Goal: Navigation & Orientation: Find specific page/section

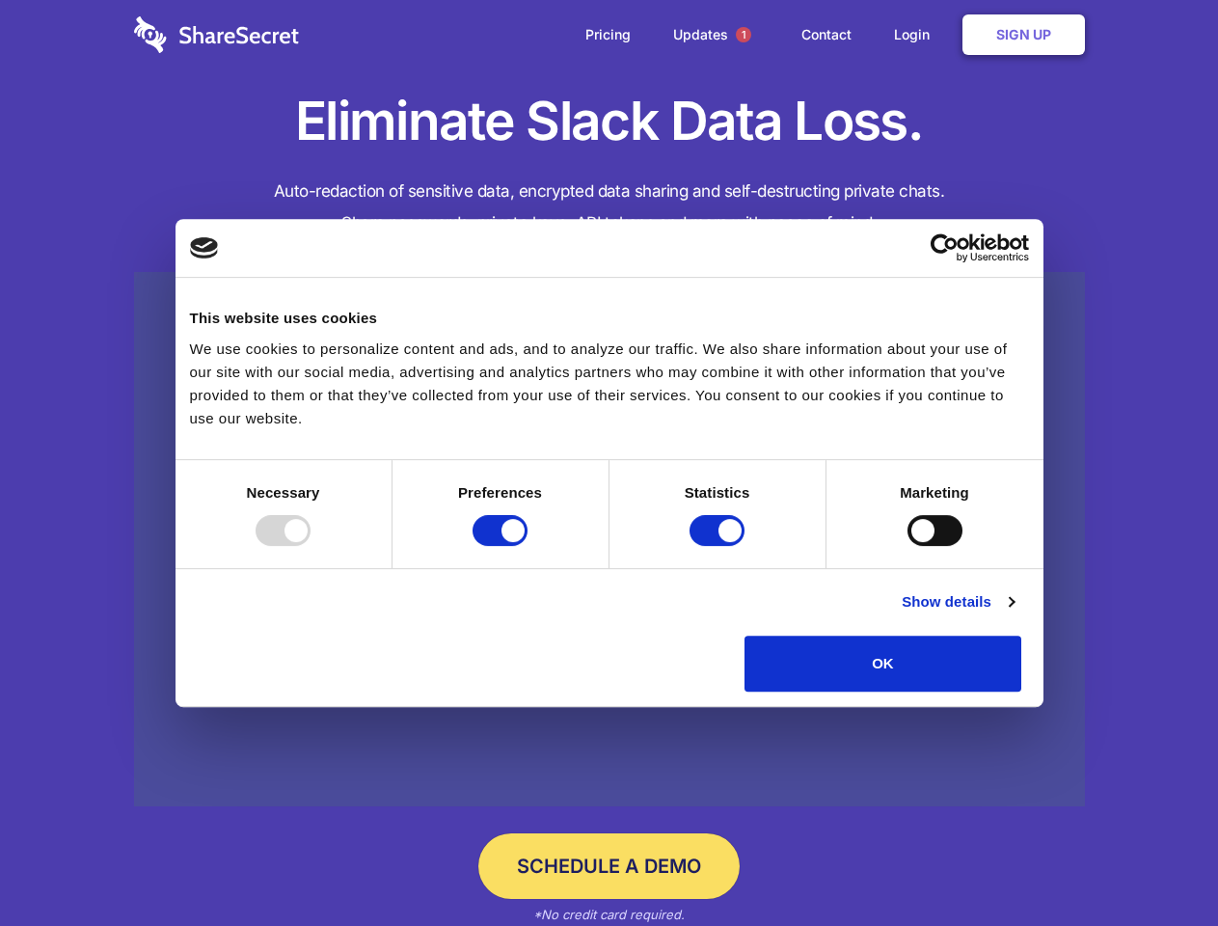
click at [310, 546] on div at bounding box center [282, 530] width 55 height 31
click at [527, 546] on input "Preferences" at bounding box center [499, 530] width 55 height 31
checkbox input "false"
click at [719, 546] on input "Statistics" at bounding box center [716, 530] width 55 height 31
checkbox input "false"
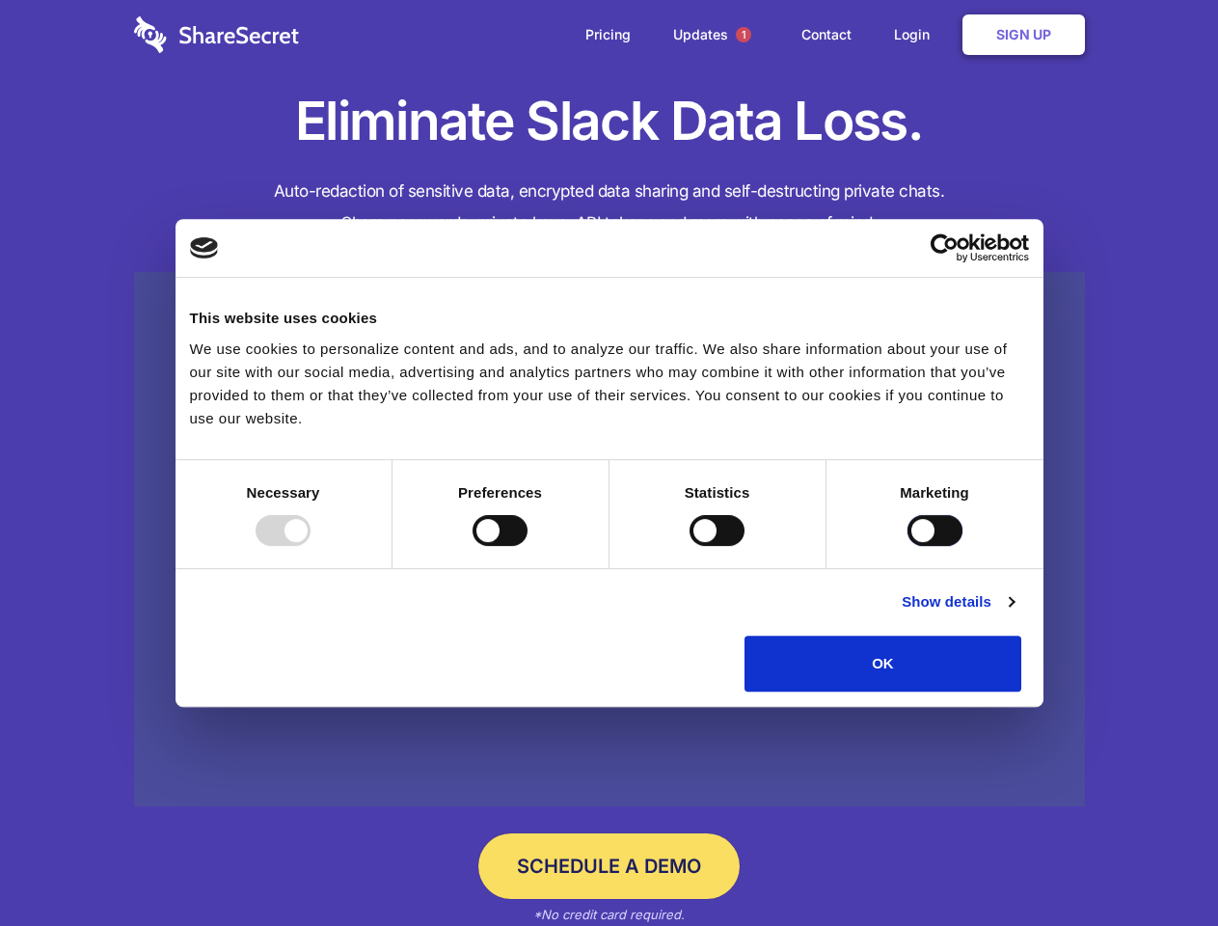
click at [907, 546] on input "Marketing" at bounding box center [934, 530] width 55 height 31
checkbox input "true"
click at [1013, 613] on link "Show details" at bounding box center [957, 601] width 112 height 23
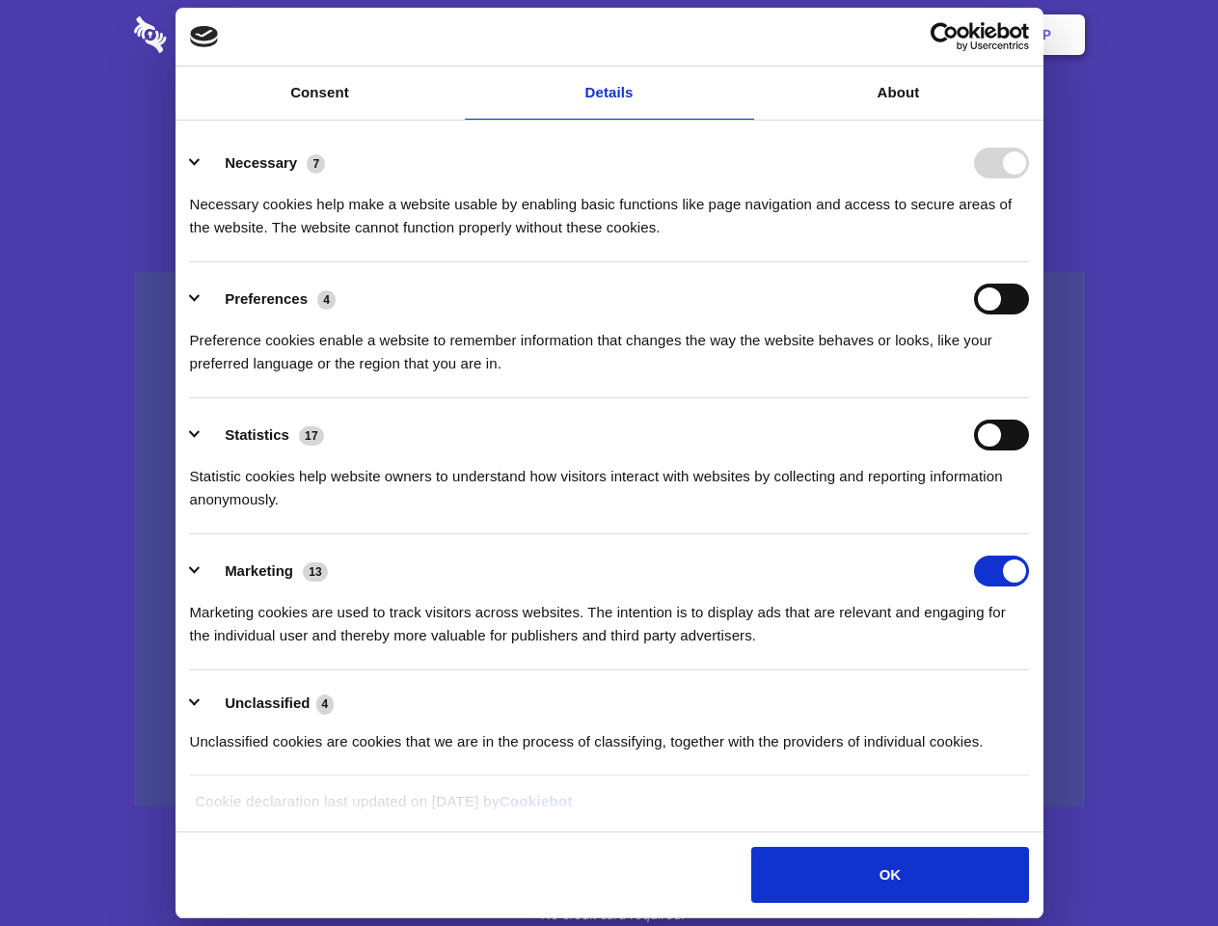
click at [1029, 262] on li "Necessary 7 Necessary cookies help make a website usable by enabling basic func…" at bounding box center [609, 194] width 839 height 136
click at [742, 35] on span "1" at bounding box center [743, 34] width 15 height 15
